Goal: Information Seeking & Learning: Learn about a topic

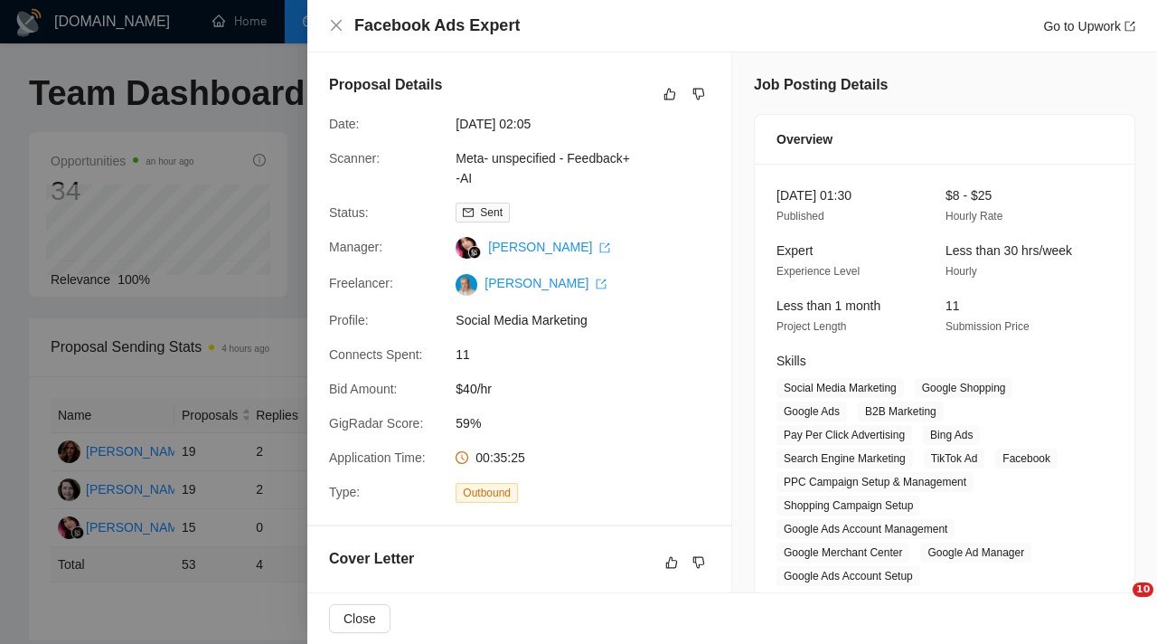
scroll to position [705, 0]
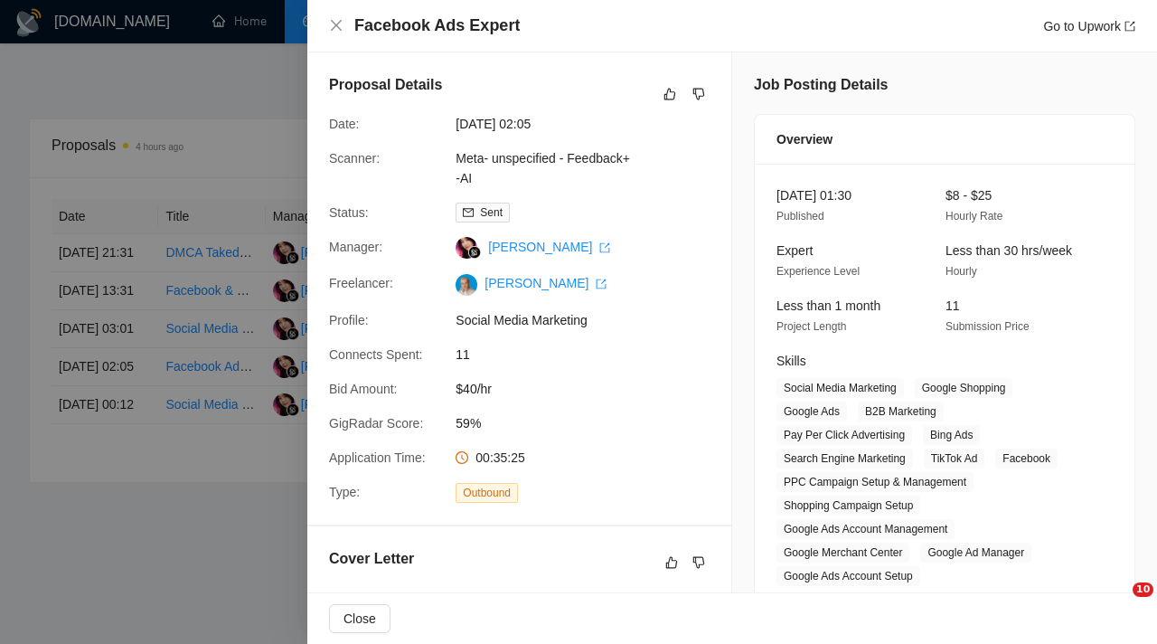
click at [267, 379] on div at bounding box center [578, 322] width 1157 height 644
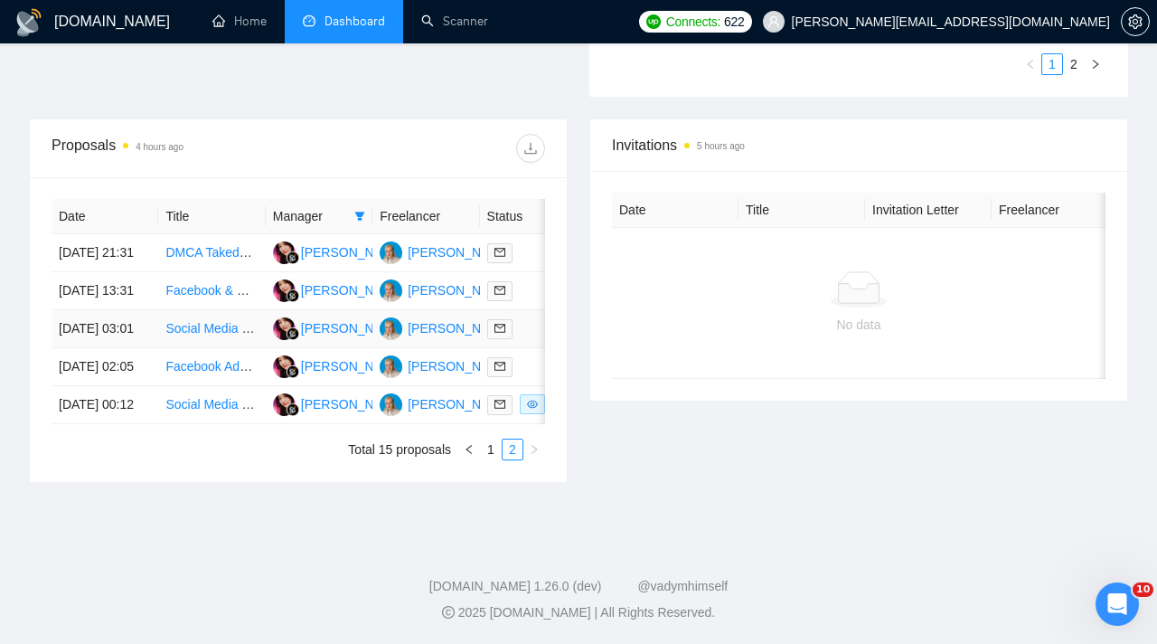
click at [187, 321] on link "Social Media Marketing - Facebook / TikTok/ Google Ads for Lawyer" at bounding box center [355, 328] width 380 height 14
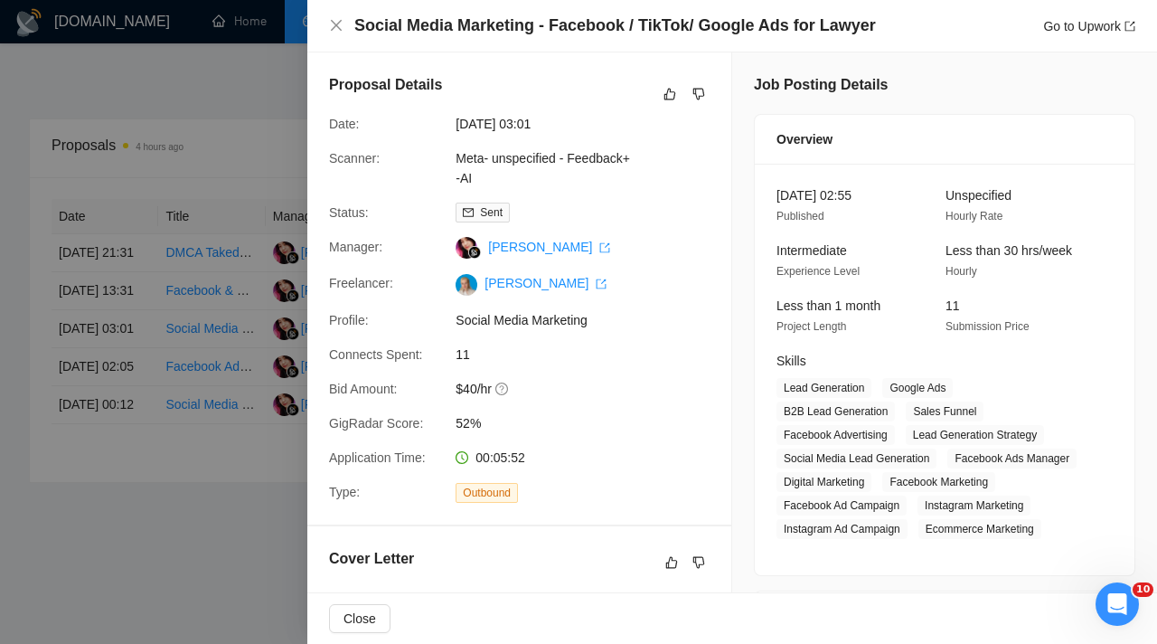
click at [219, 236] on div at bounding box center [578, 322] width 1157 height 644
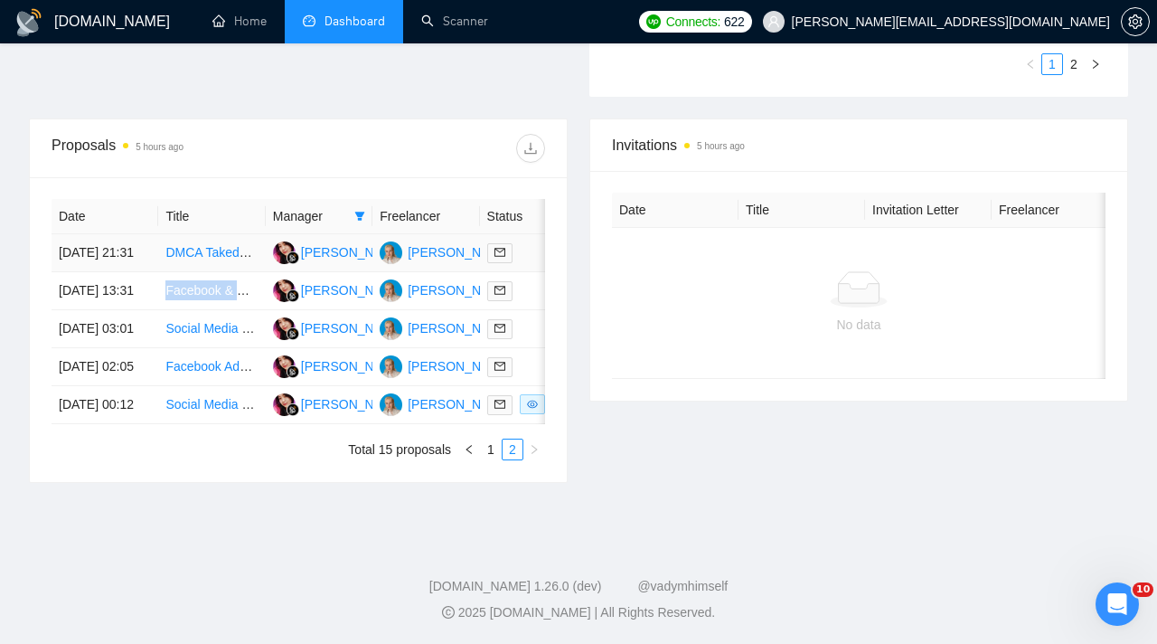
click at [221, 245] on link "DMCA Takedown Expert Needed for Social Media Platforms" at bounding box center [333, 252] width 336 height 14
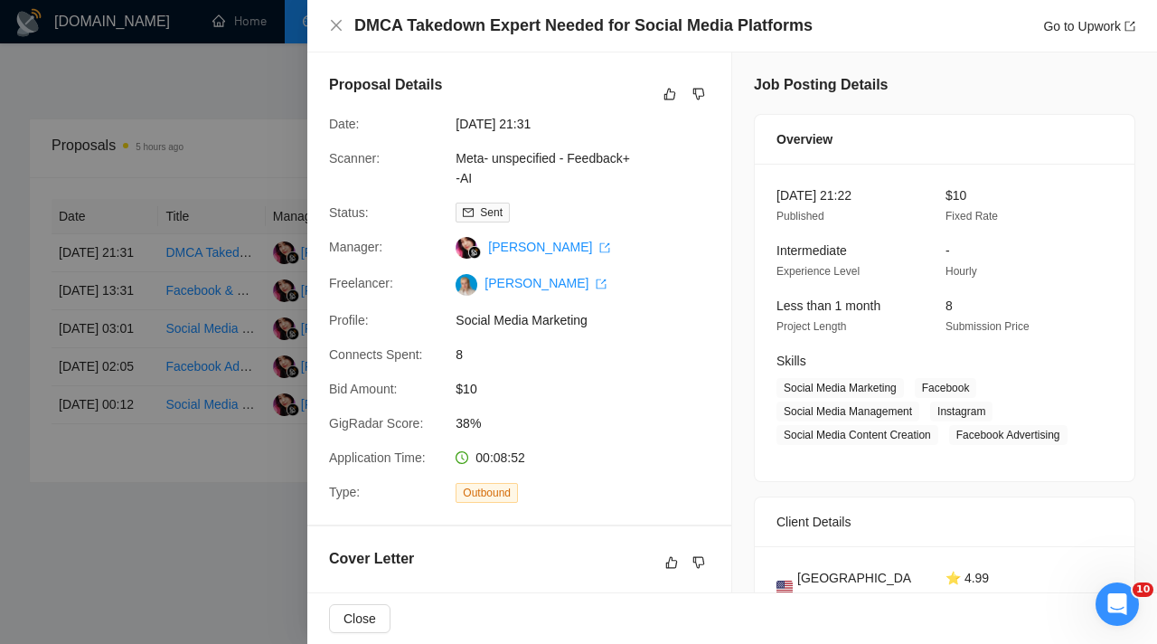
click at [250, 326] on div at bounding box center [578, 322] width 1157 height 644
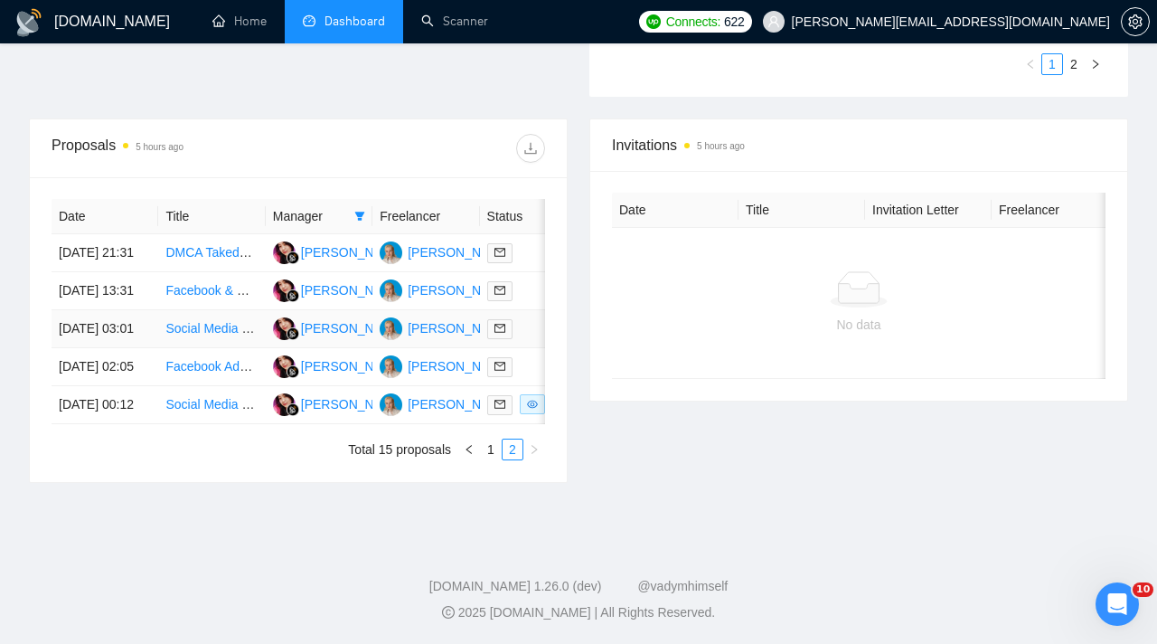
click at [532, 310] on td at bounding box center [533, 329] width 107 height 38
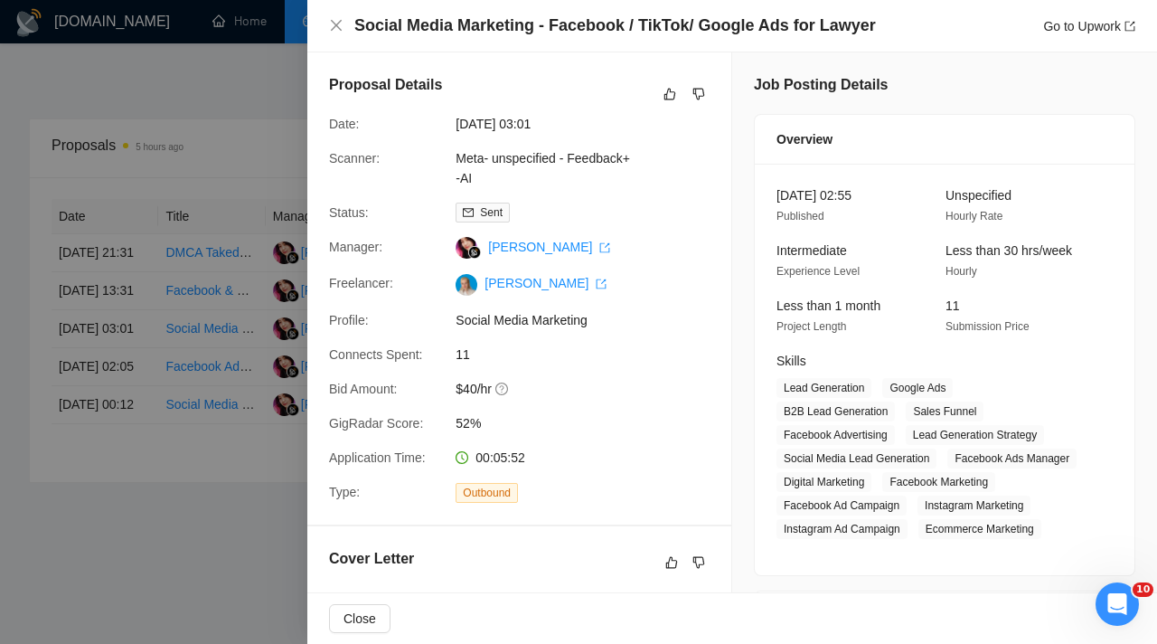
click at [276, 125] on div at bounding box center [578, 322] width 1157 height 644
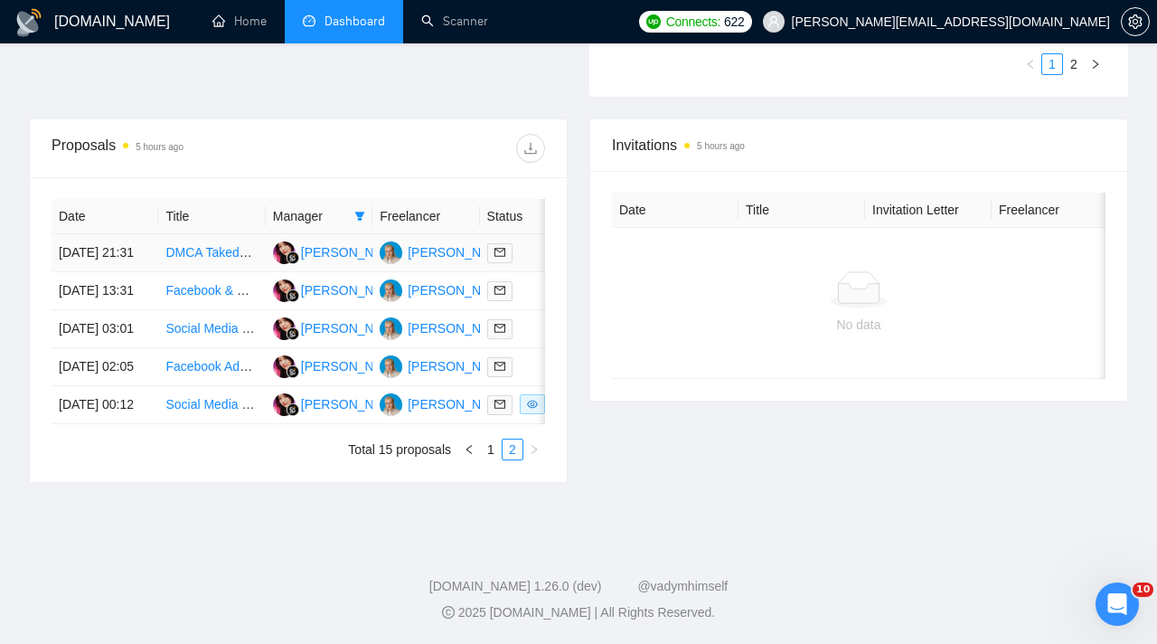
click at [209, 245] on link "DMCA Takedown Expert Needed for Social Media Platforms" at bounding box center [333, 252] width 336 height 14
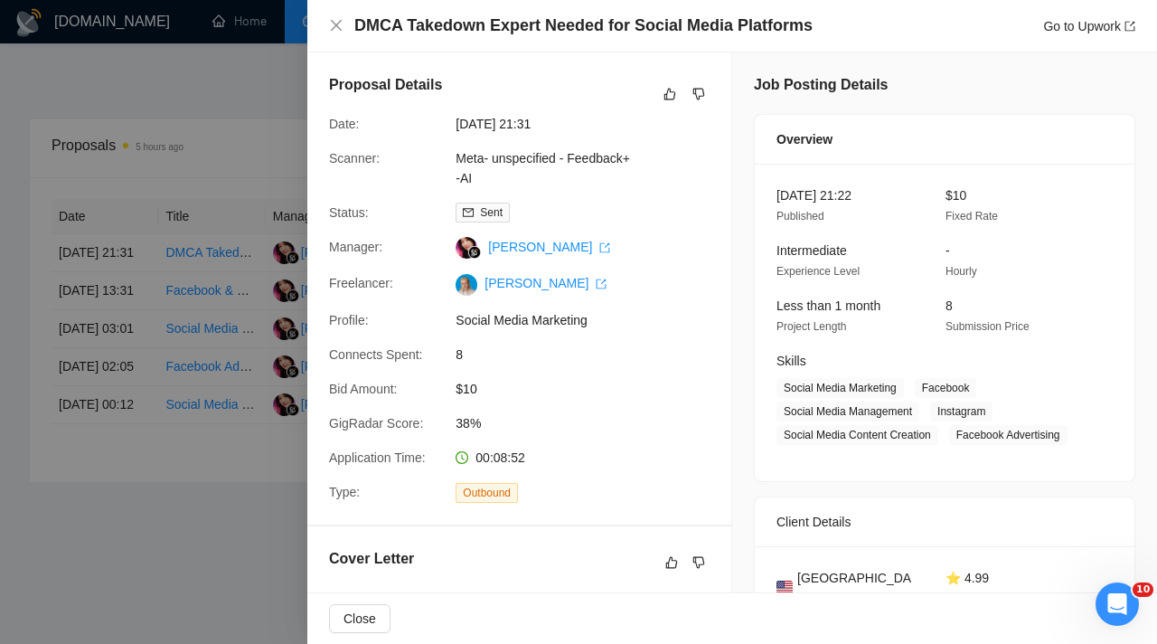
click at [318, 266] on div "Proposal Details Date: [DATE] 21:31 Scanner: Meta- unspecified - Feedback+ -AI …" at bounding box center [519, 288] width 424 height 472
click at [266, 294] on div at bounding box center [578, 322] width 1157 height 644
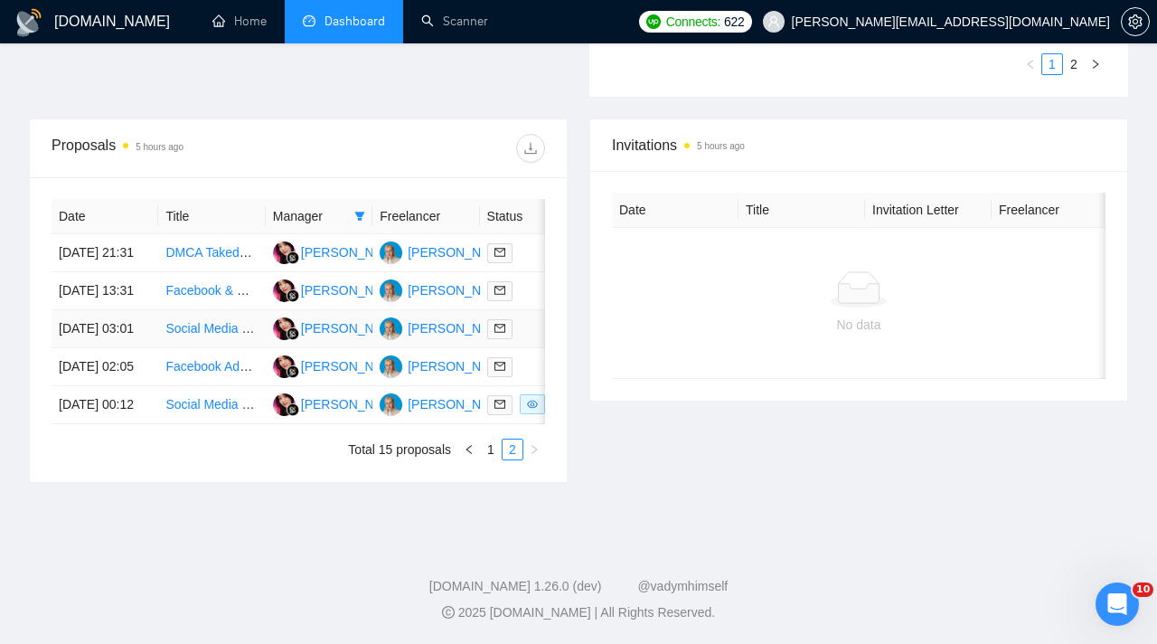
click at [543, 318] on div at bounding box center [533, 328] width 92 height 21
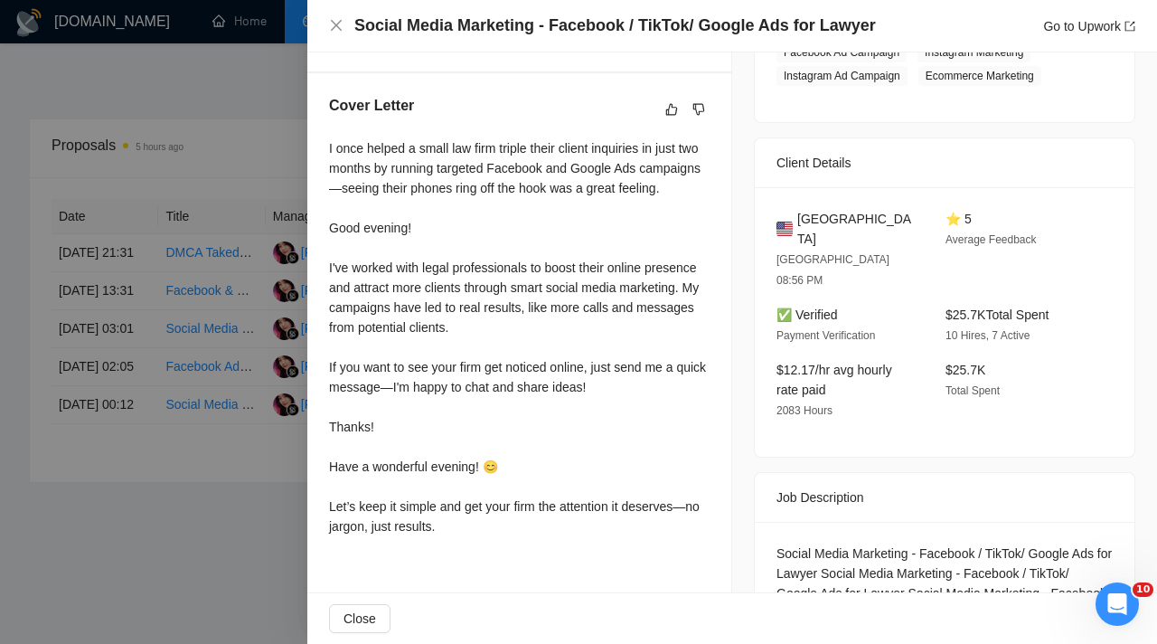
scroll to position [393, 0]
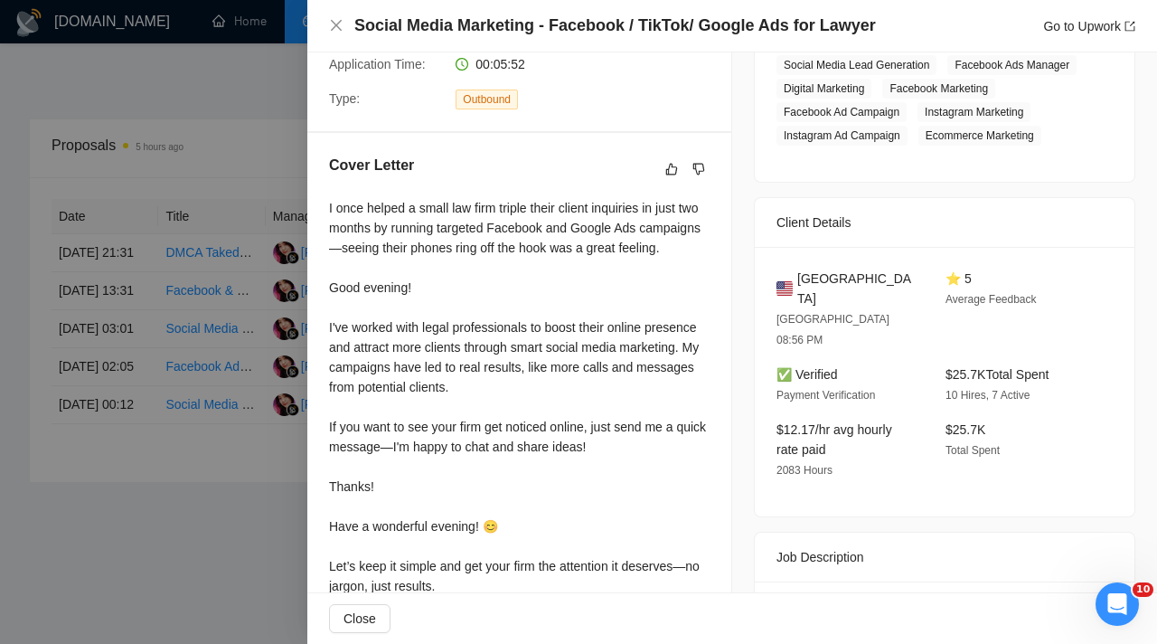
click at [327, 208] on div "Cover Letter I once helped a small law firm triple their client inquiries in ju…" at bounding box center [519, 379] width 424 height 492
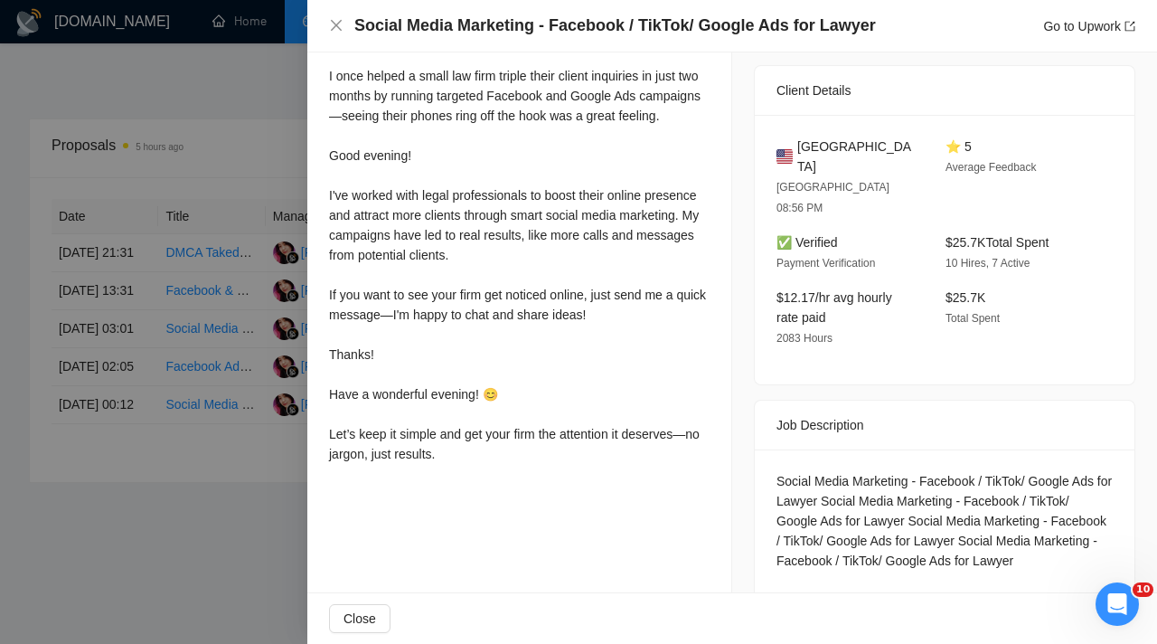
scroll to position [535, 0]
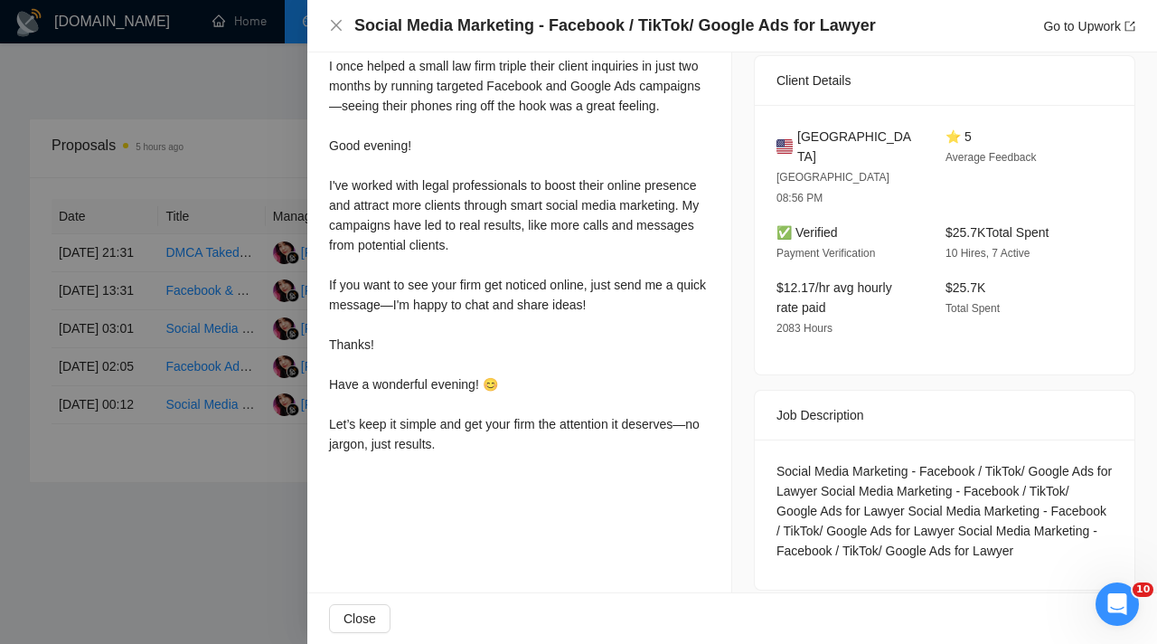
click at [465, 454] on div "I once helped a small law firm triple their client inquiries in just two months…" at bounding box center [519, 255] width 381 height 398
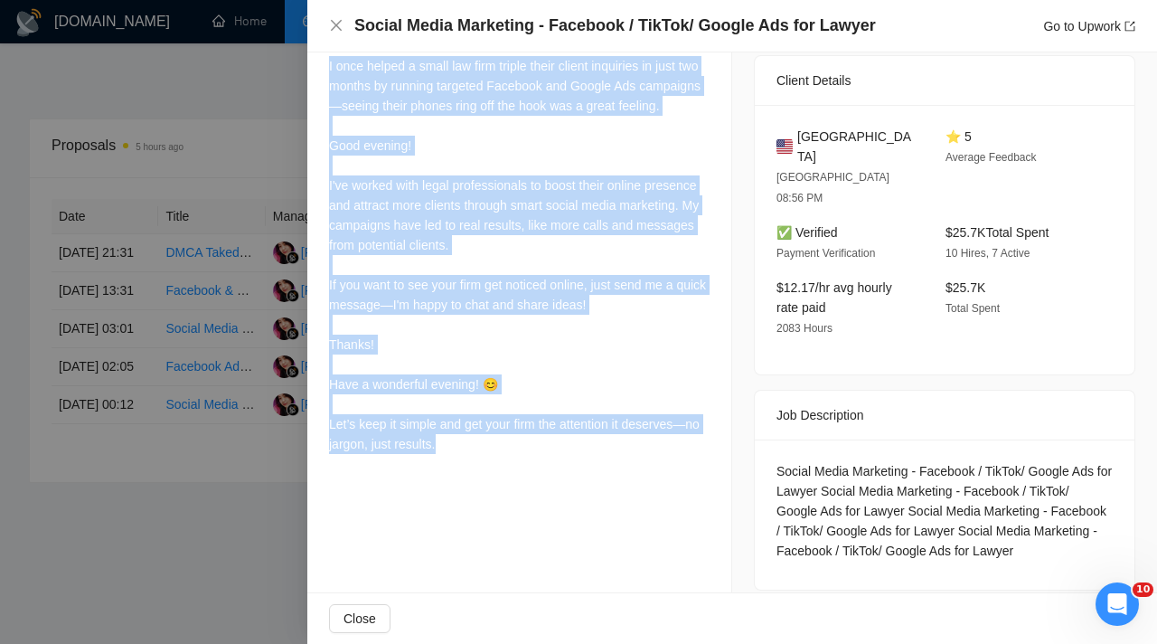
copy div "I once helped a small law firm triple their client inquiries in just two months…"
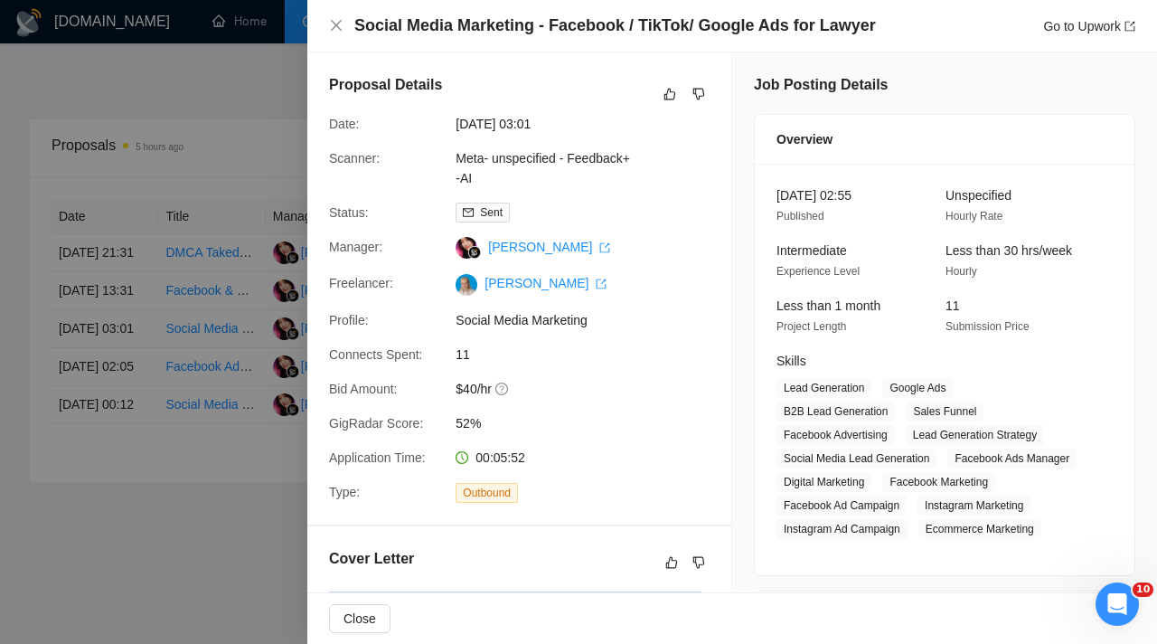
click at [291, 370] on div at bounding box center [578, 322] width 1157 height 644
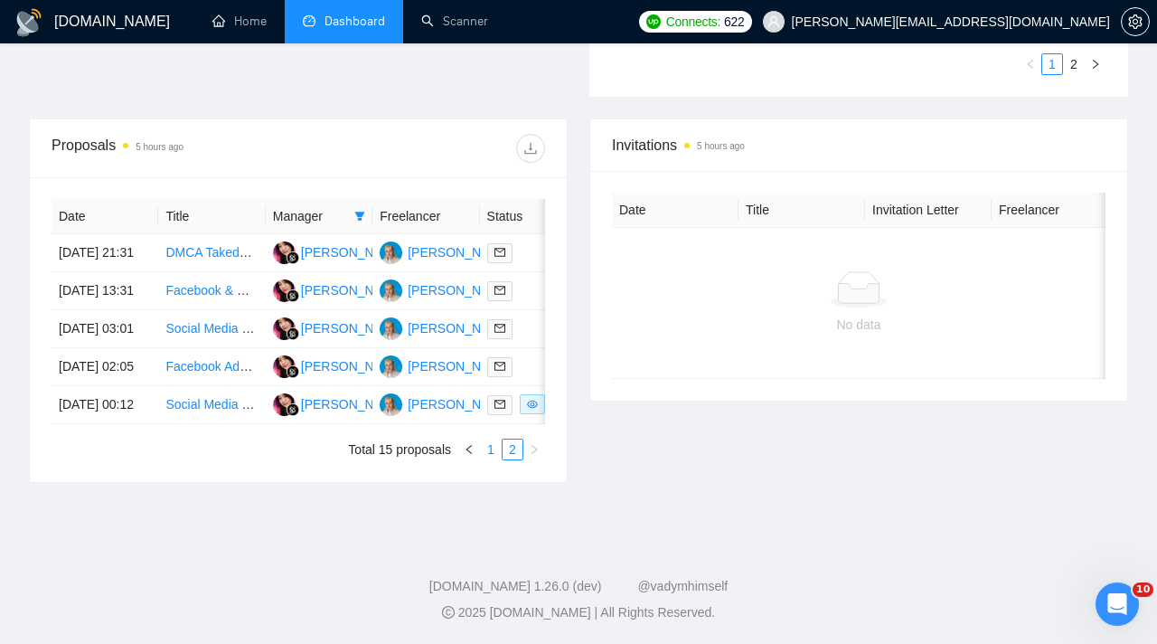
click at [490, 452] on link "1" at bounding box center [491, 449] width 20 height 20
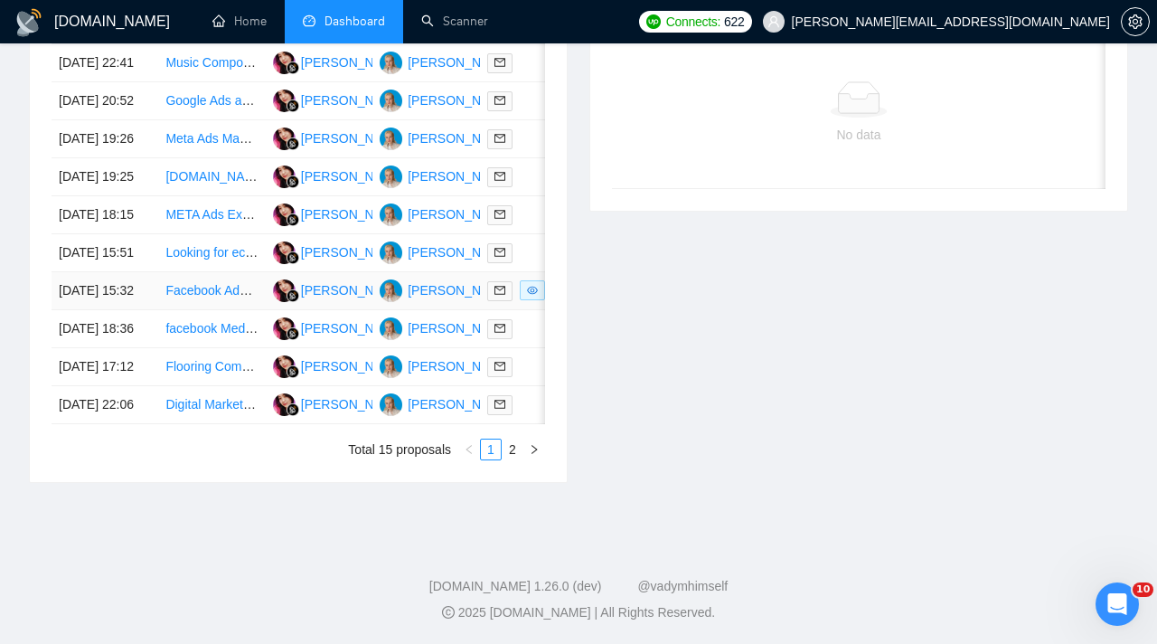
scroll to position [846, 0]
